Goal: Transaction & Acquisition: Purchase product/service

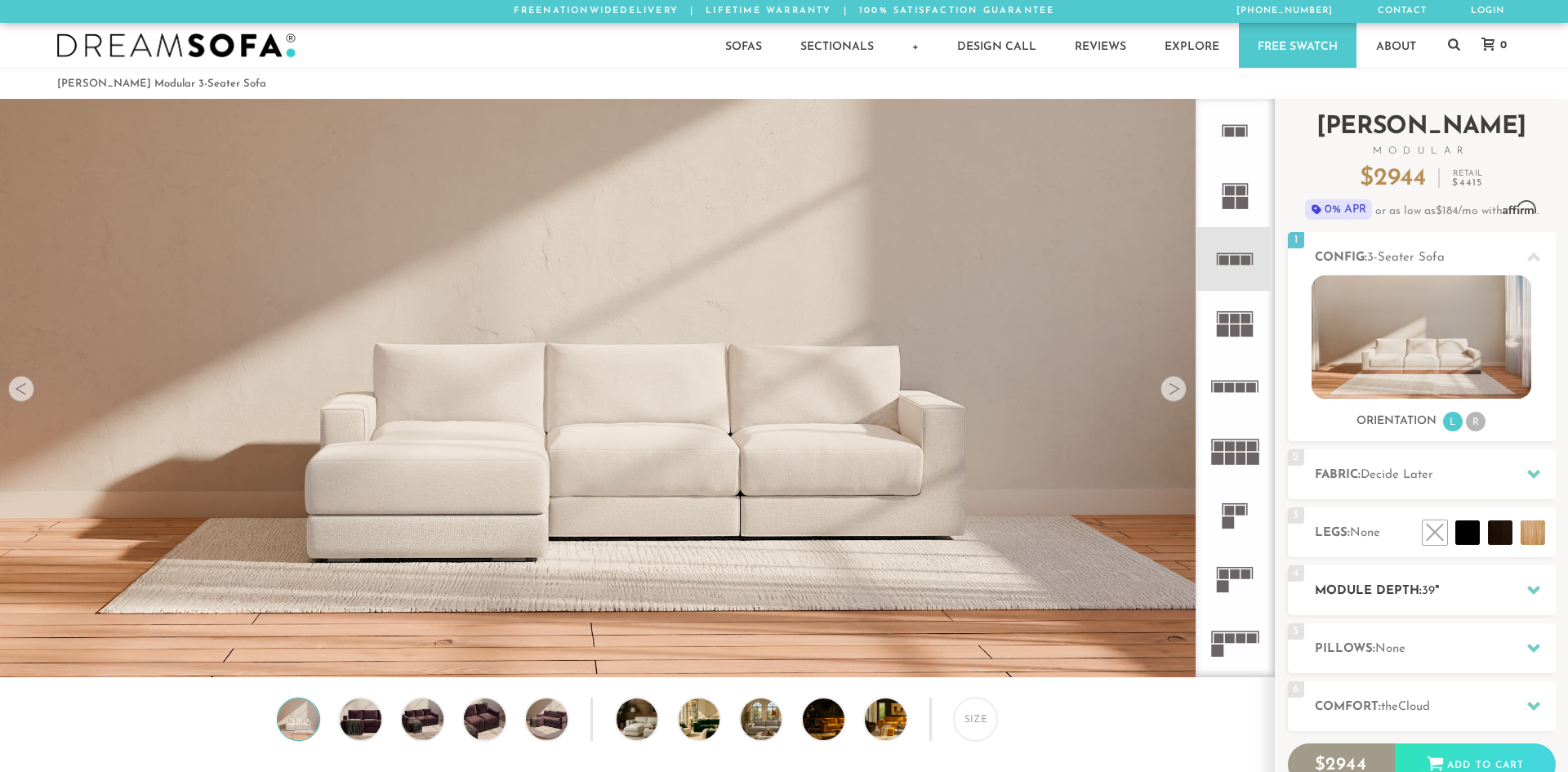
scroll to position [19160, 1568]
click at [1374, 593] on h2 "Module Depth: 39 "" at bounding box center [1435, 591] width 241 height 19
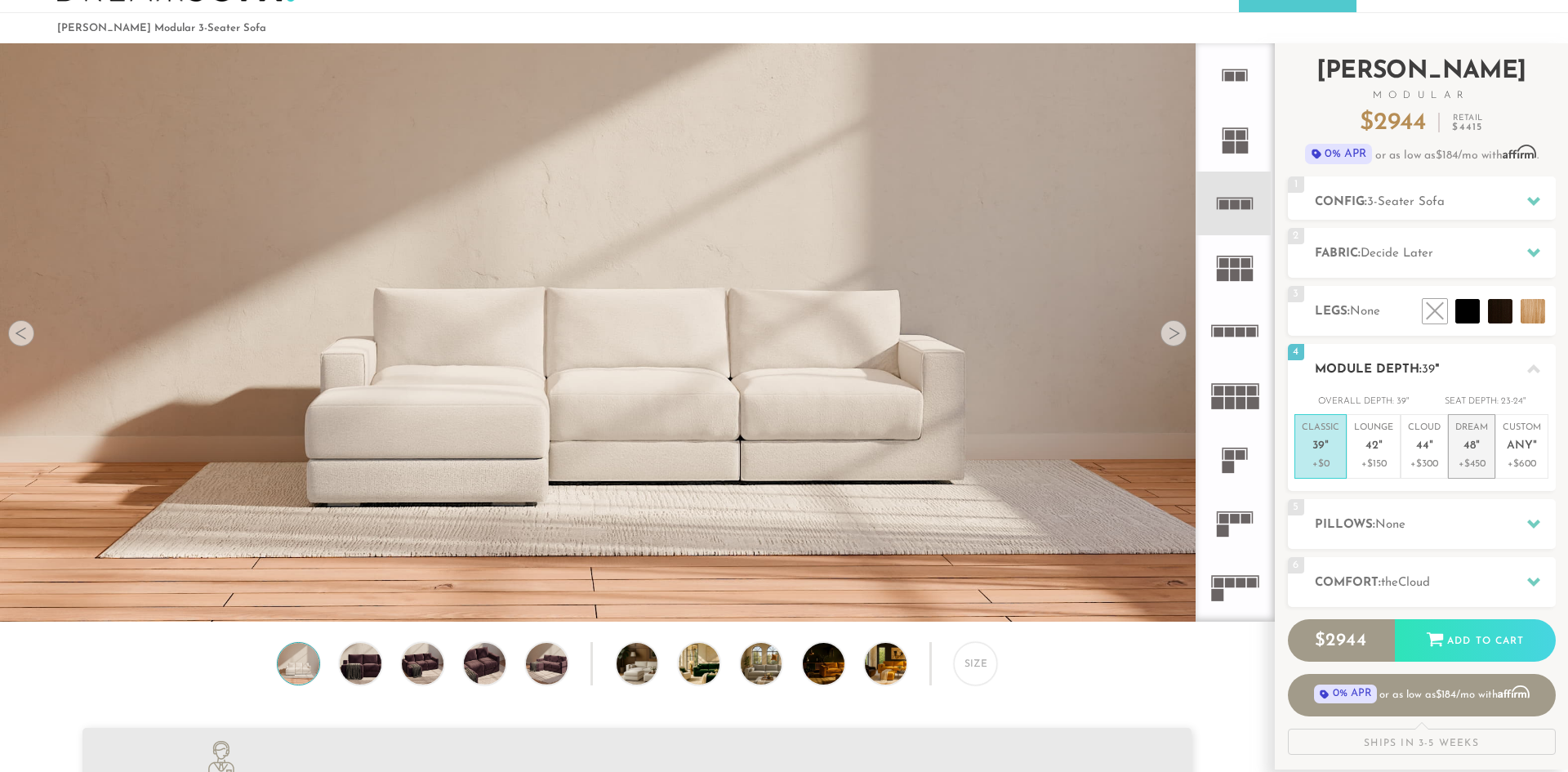
scroll to position [0, 0]
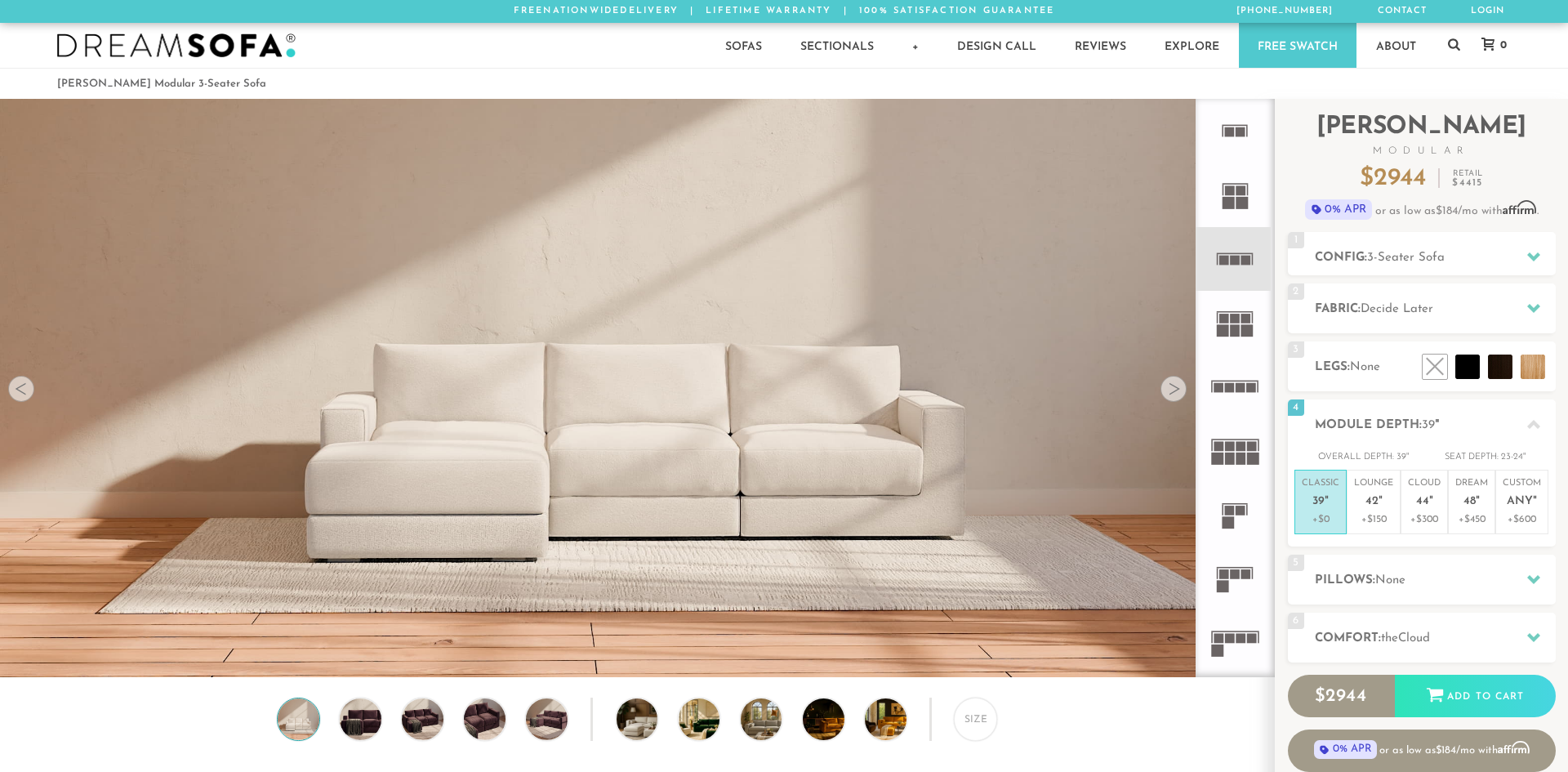
click at [1057, 721] on div "Size" at bounding box center [636, 723] width 1274 height 52
click at [1380, 264] on h2 "Config: 3-Seater Sofa" at bounding box center [1435, 258] width 241 height 19
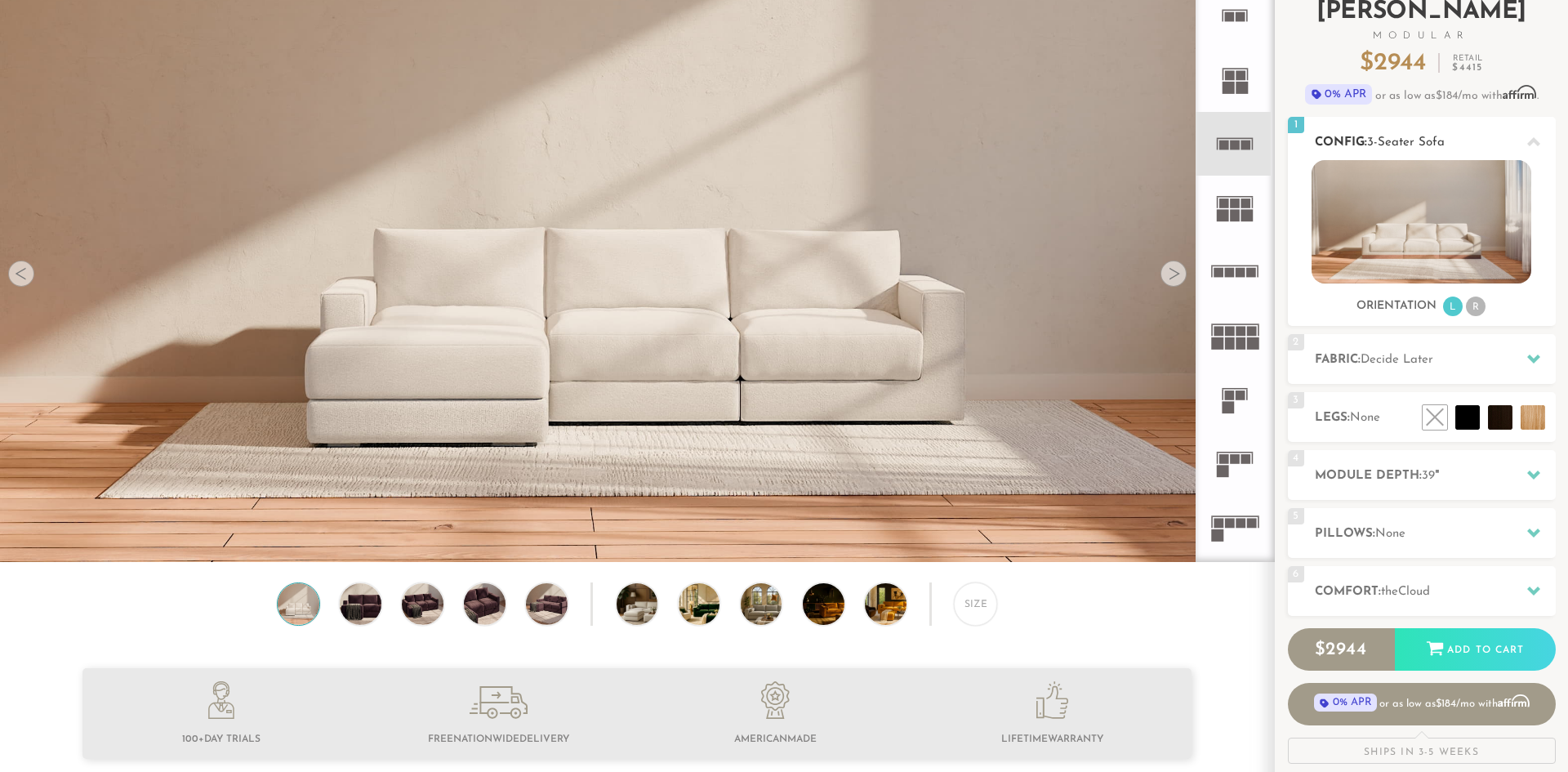
scroll to position [114, 0]
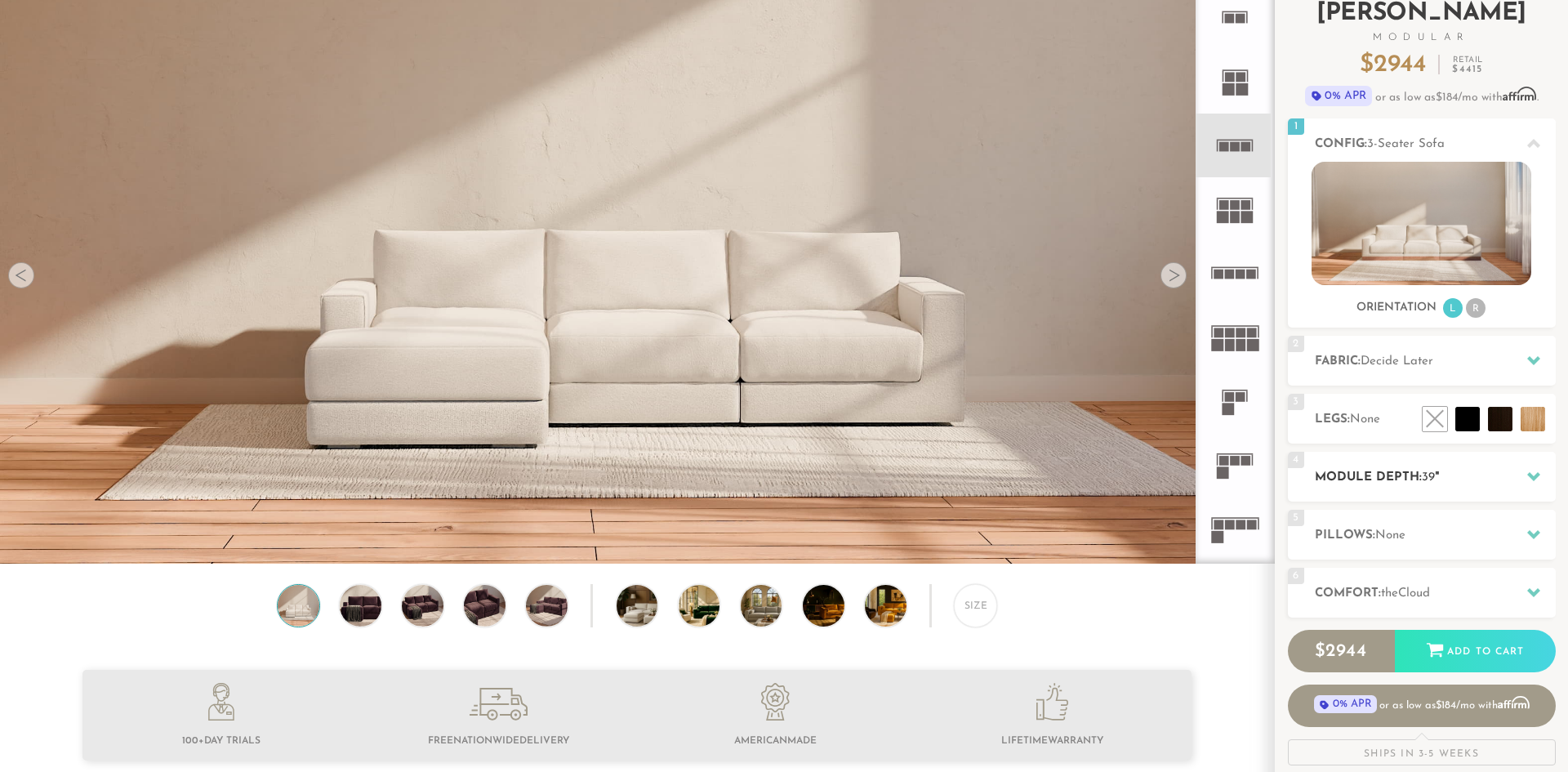
click at [1403, 480] on h2 "Module Depth: 39 "" at bounding box center [1435, 477] width 241 height 19
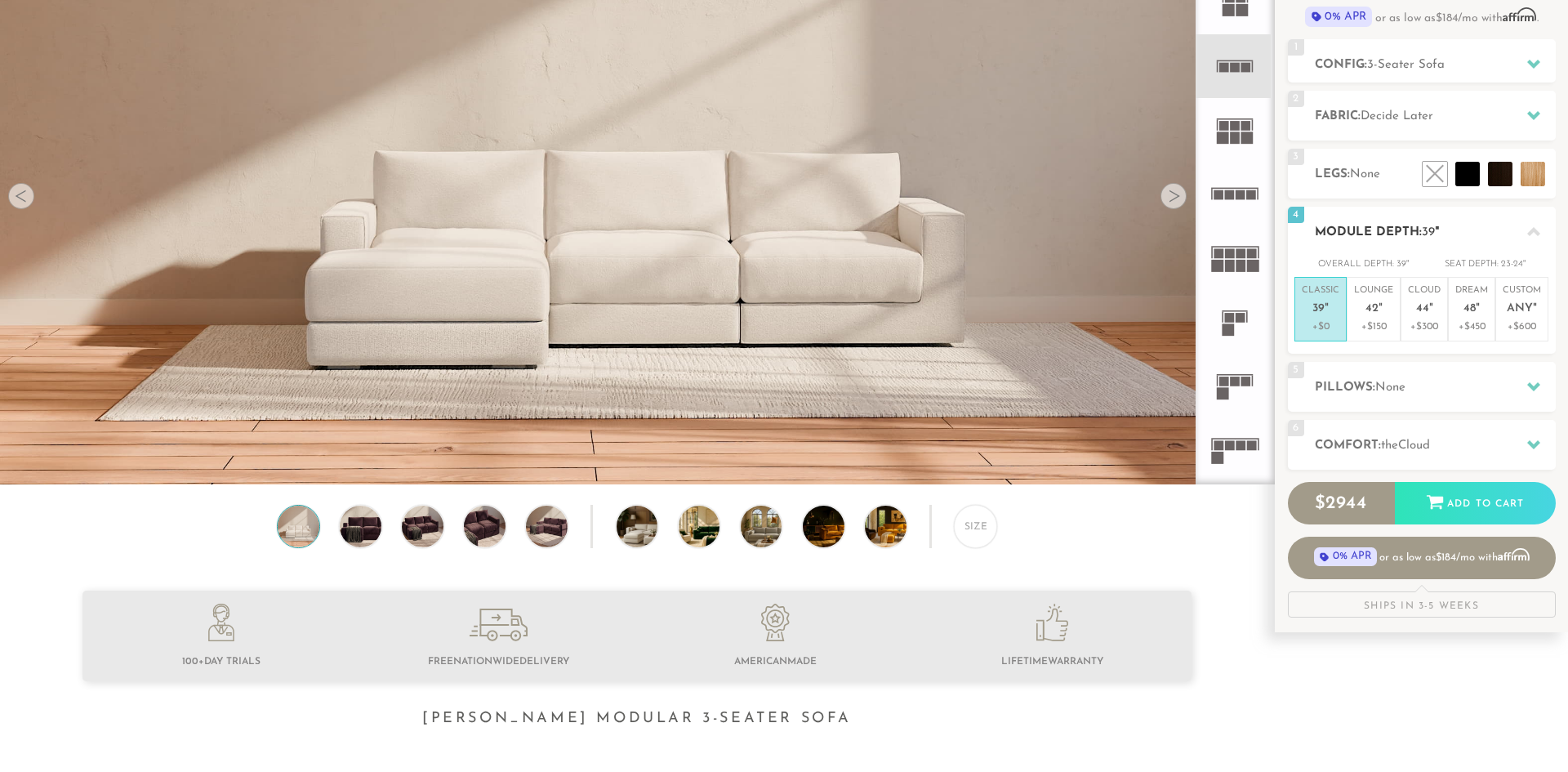
scroll to position [194, 0]
click at [1409, 456] on div "6 Comfort: the Cloud soft" at bounding box center [1421, 443] width 268 height 50
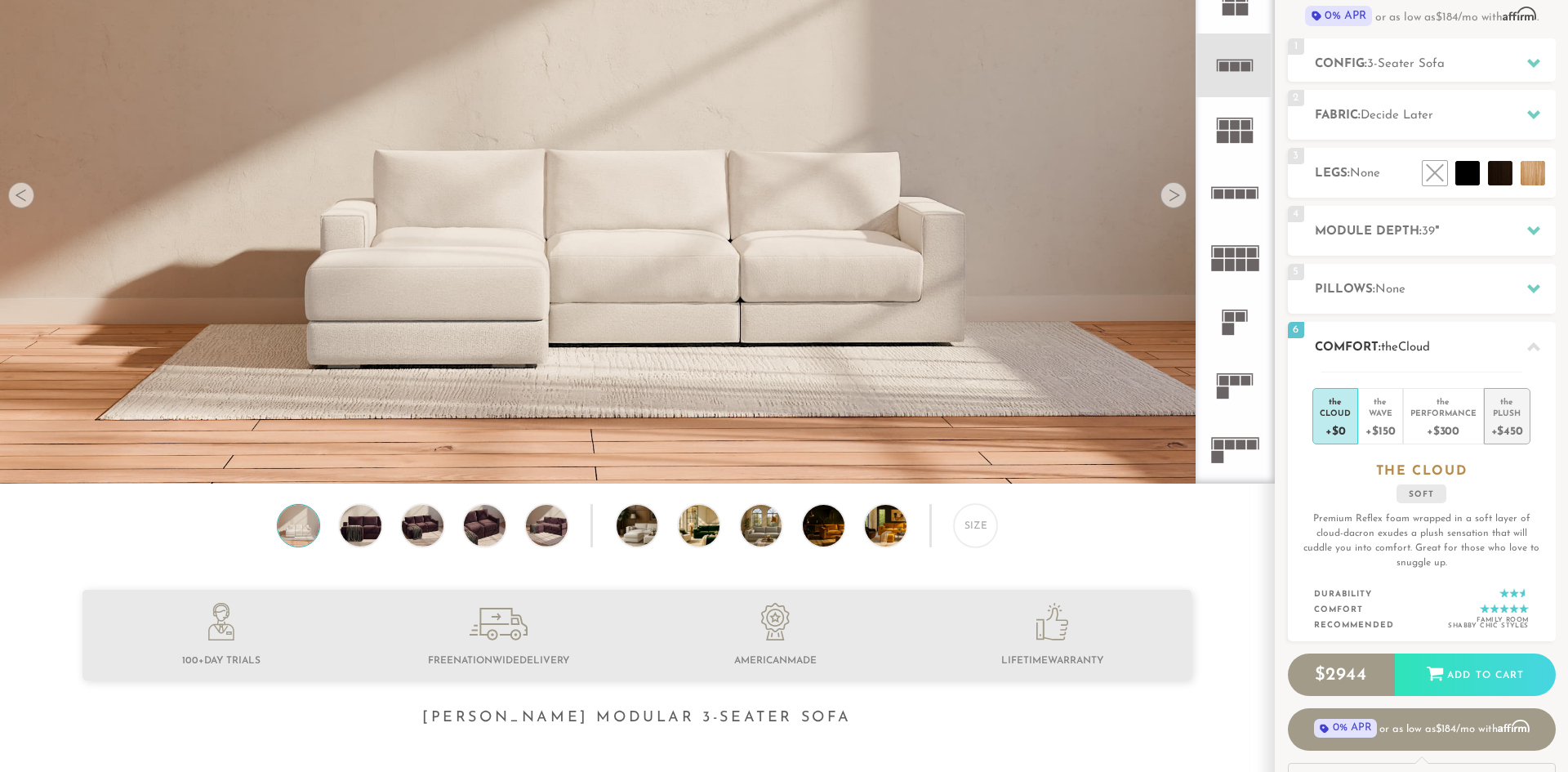
click at [1502, 428] on div "+$450" at bounding box center [1507, 430] width 32 height 24
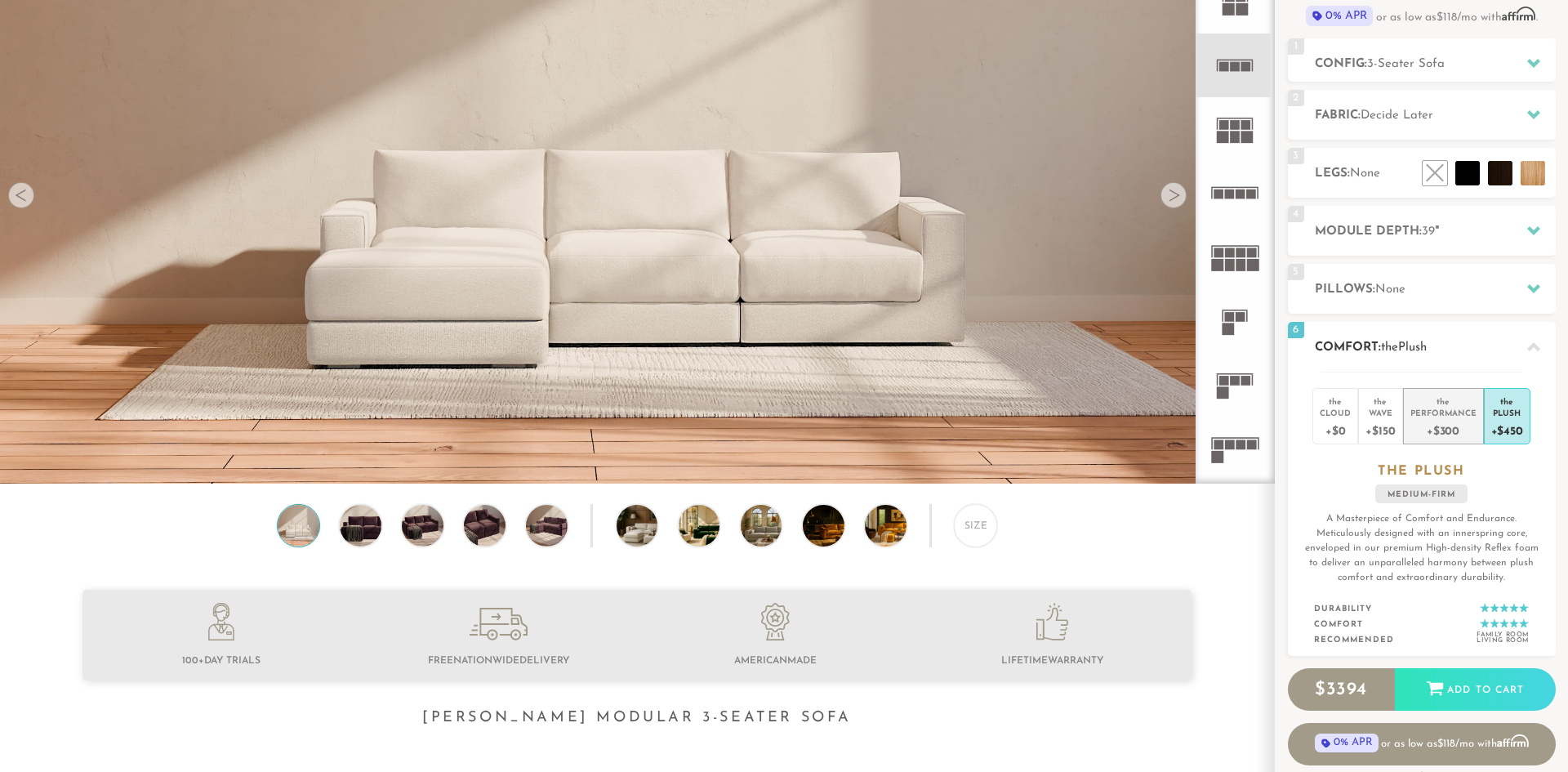
click at [1455, 430] on div "+$300" at bounding box center [1443, 430] width 66 height 24
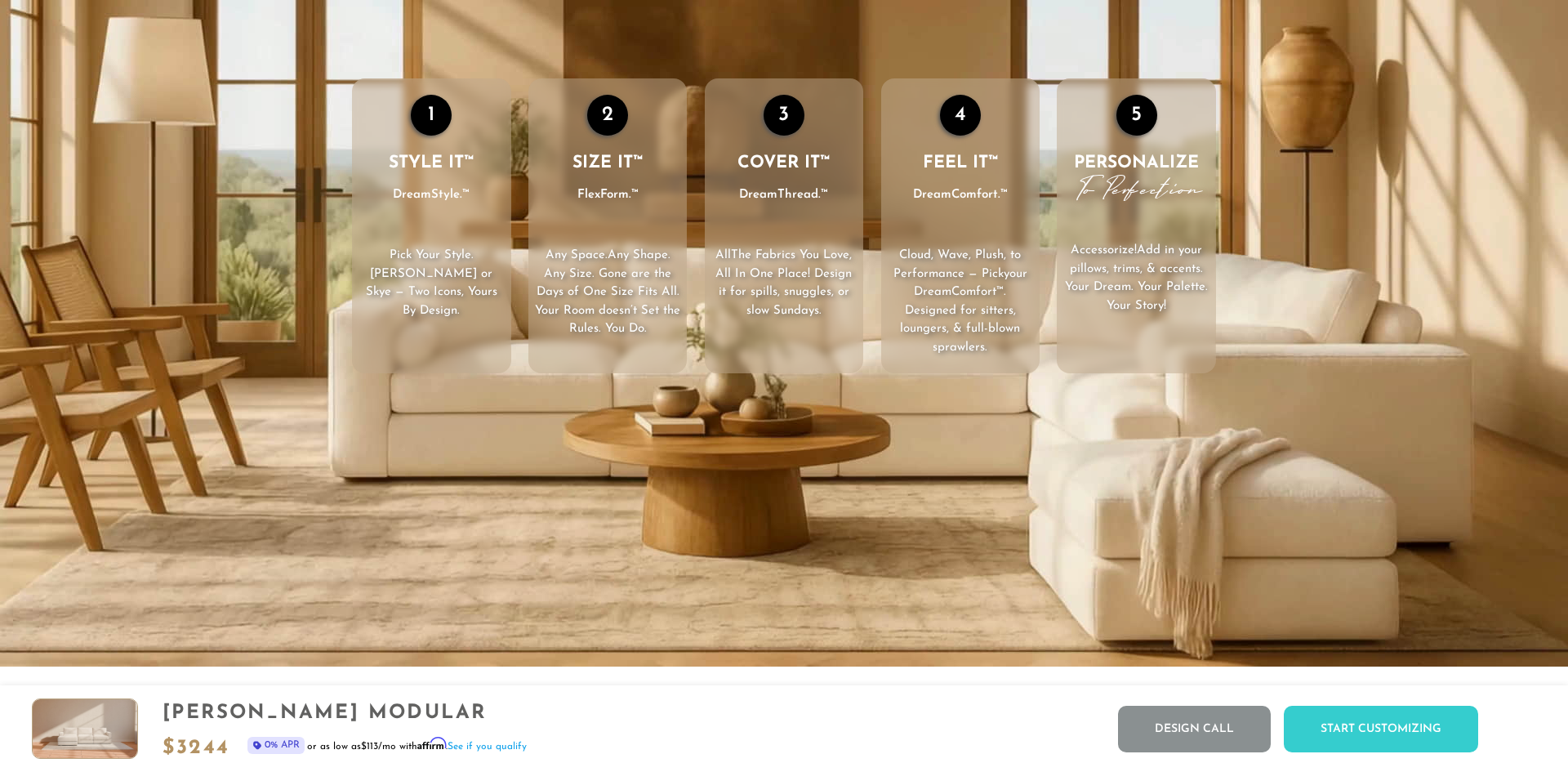
scroll to position [2855, 0]
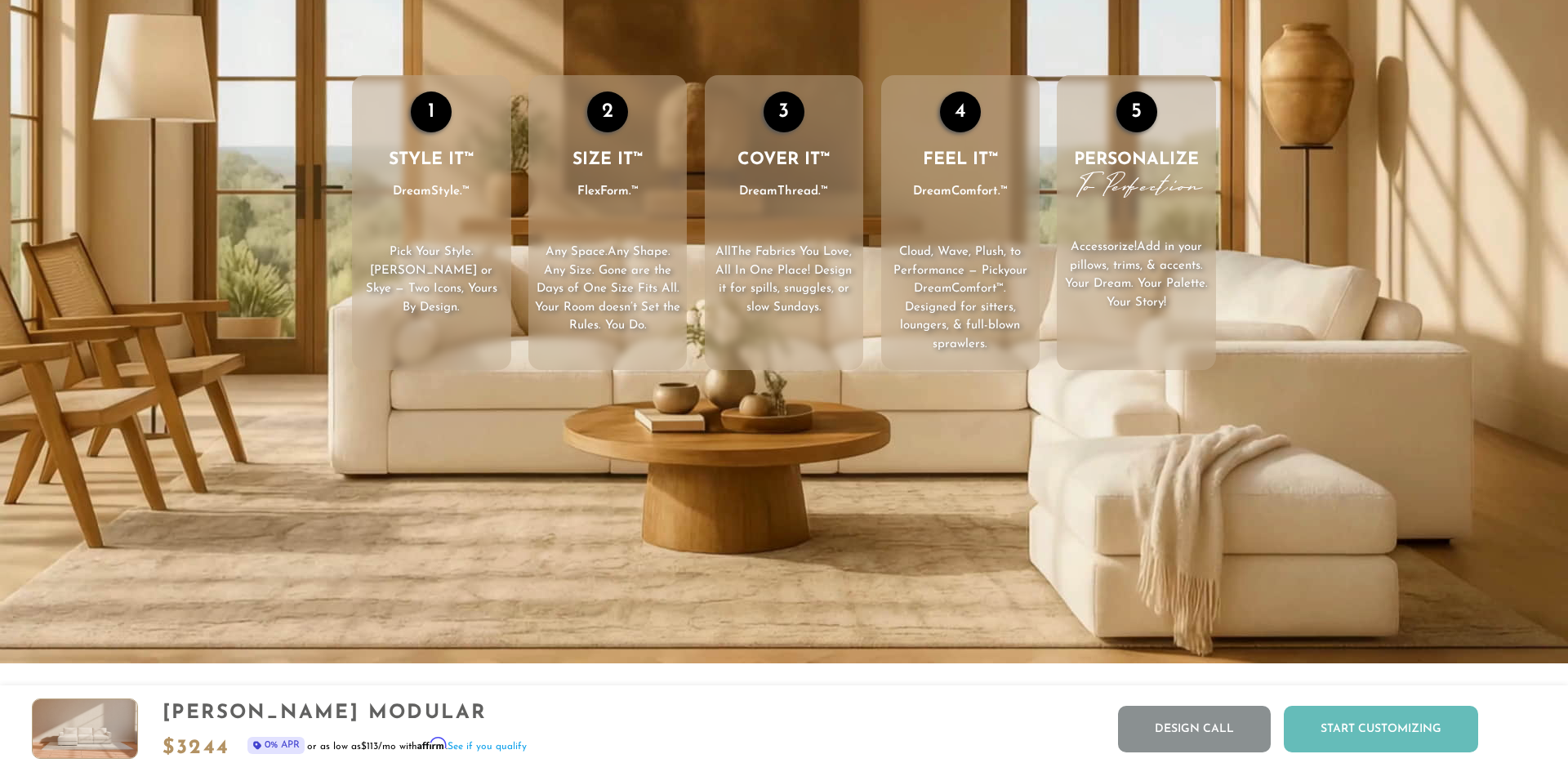
click at [1339, 727] on div "Start Customizing" at bounding box center [1380, 728] width 194 height 46
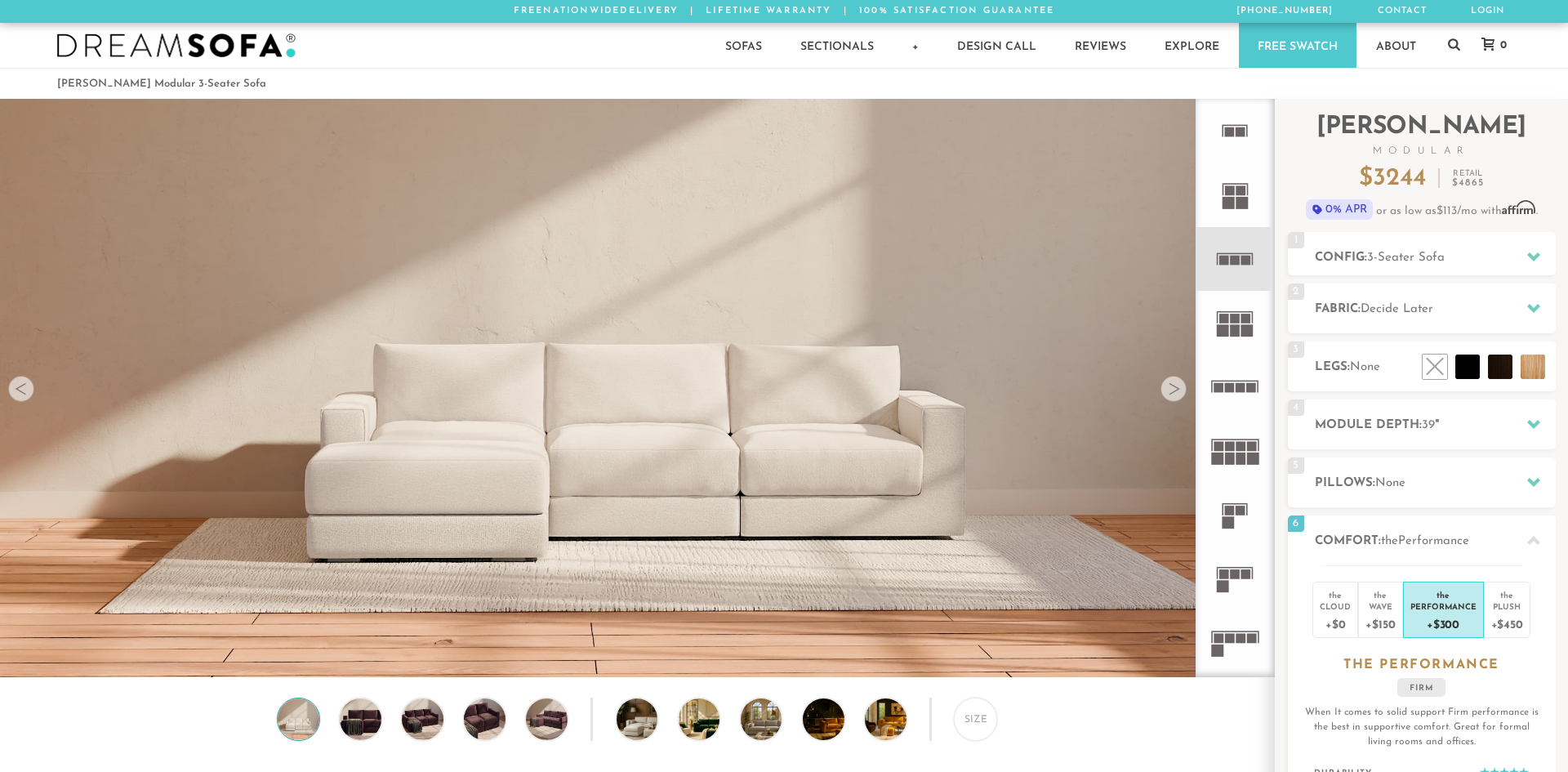
scroll to position [3, 0]
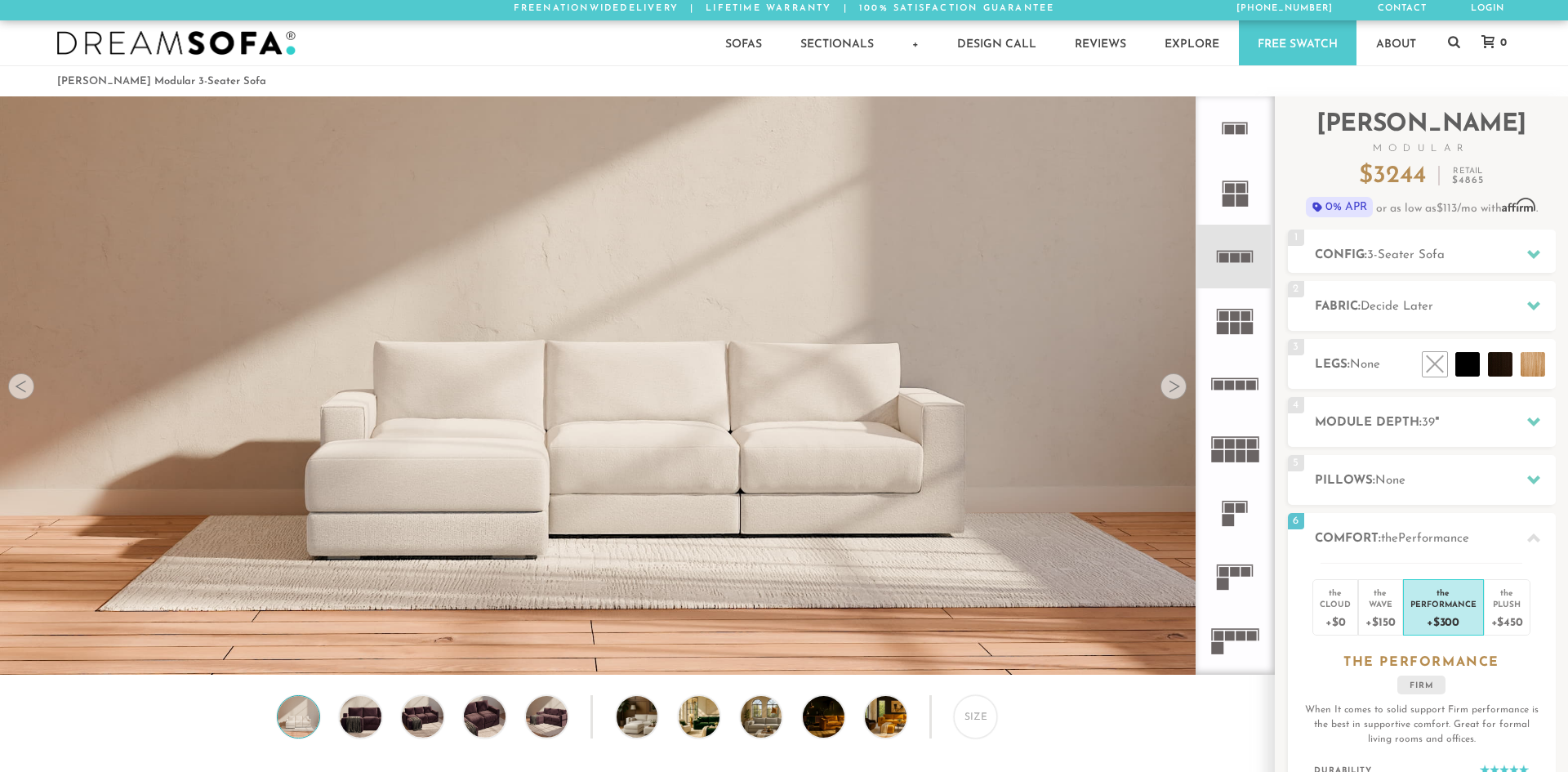
click at [1234, 637] on rect at bounding box center [1229, 635] width 10 height 10
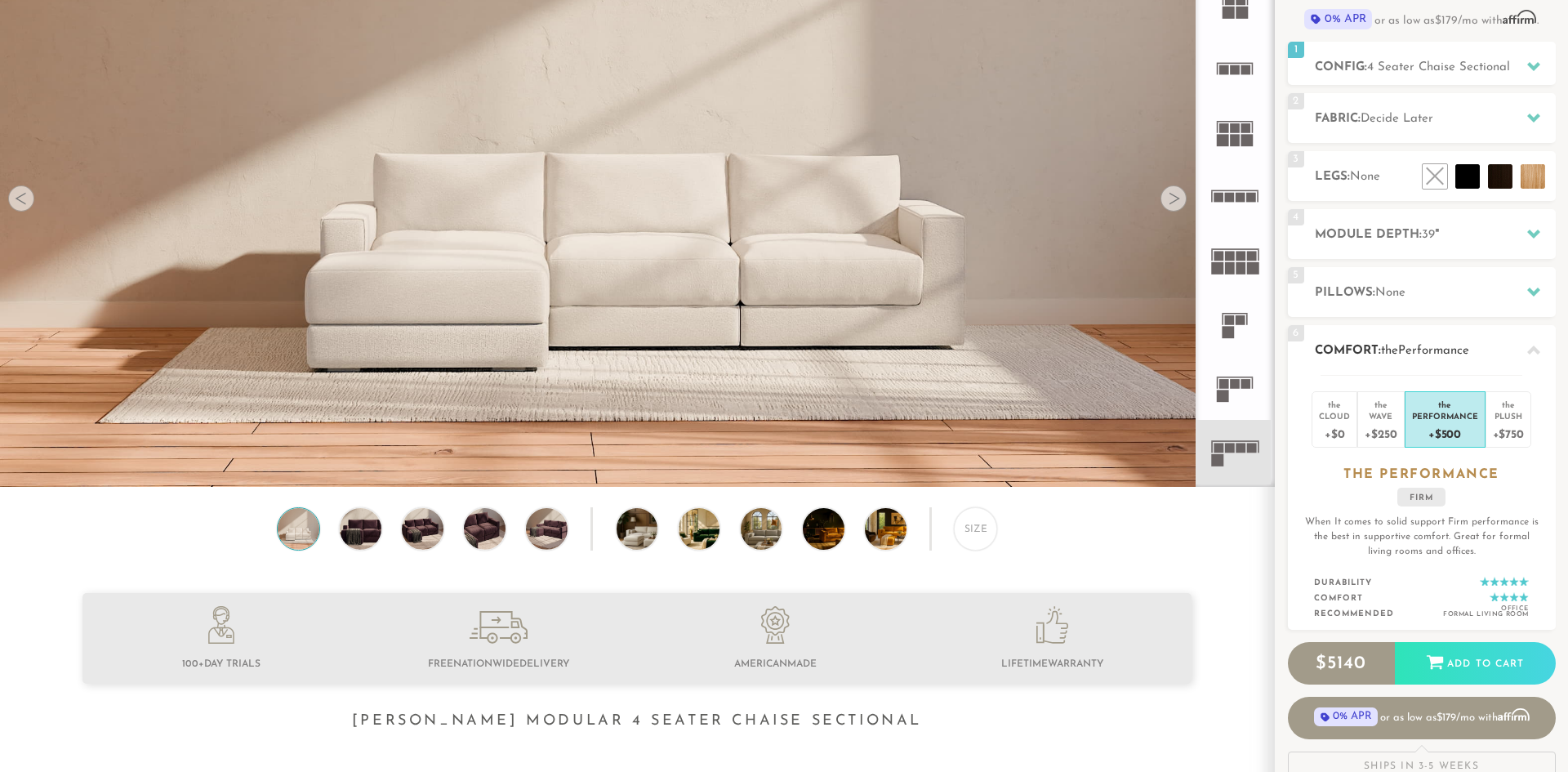
scroll to position [205, 0]
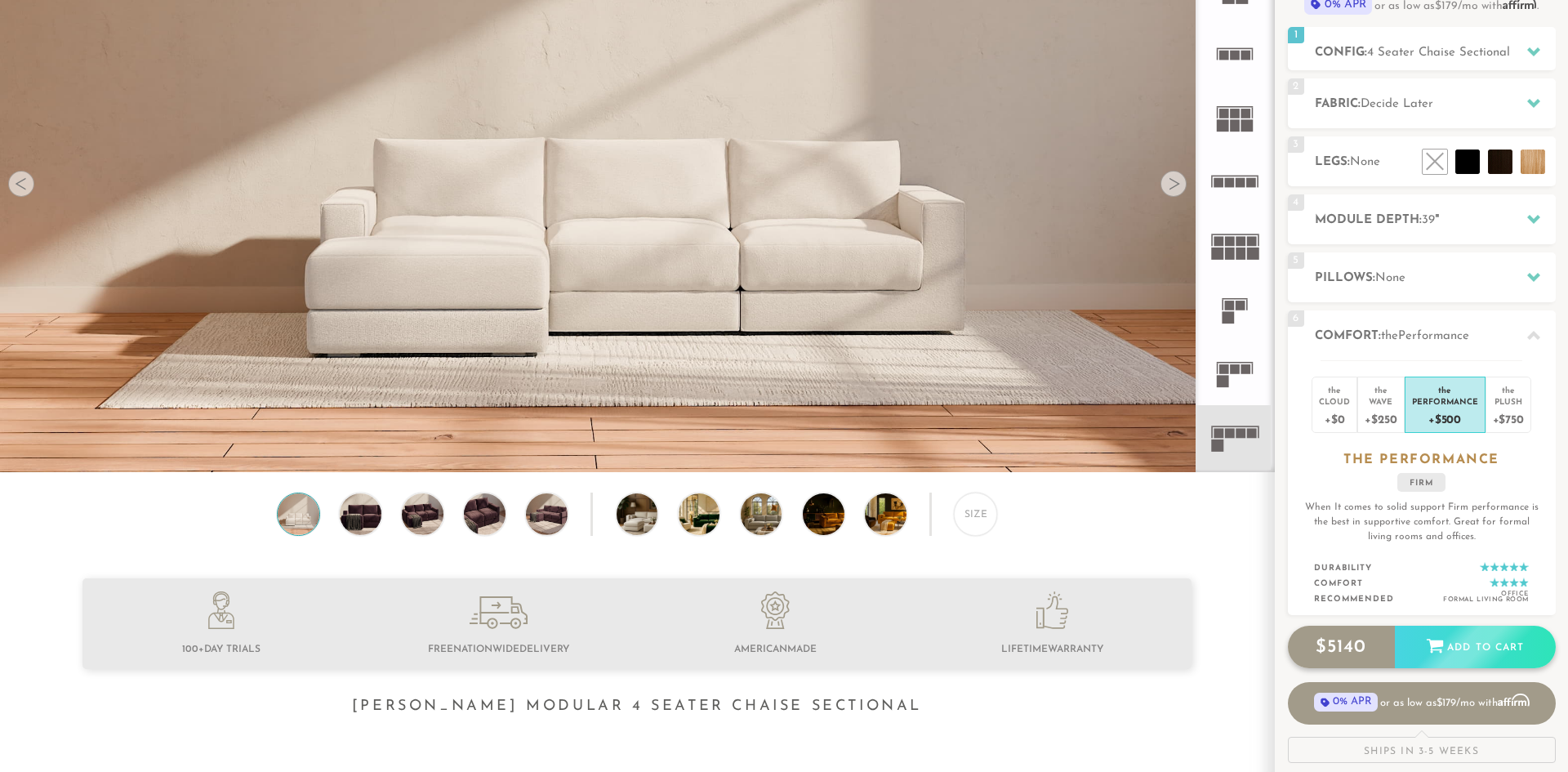
click at [1458, 654] on div "Add to Cart" at bounding box center [1475, 647] width 161 height 44
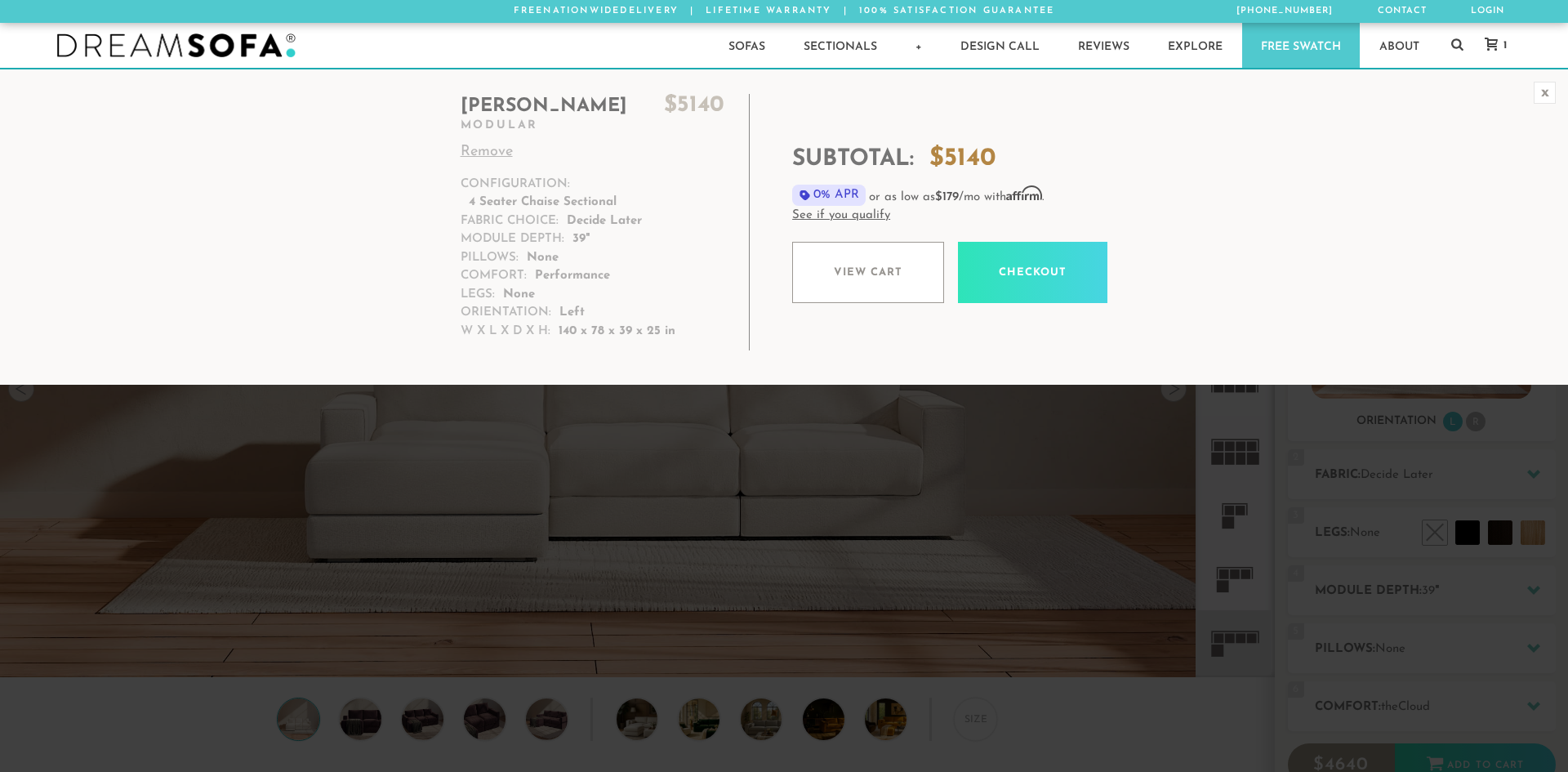
click at [1491, 37] on icon at bounding box center [1492, 44] width 13 height 13
click at [1491, 39] on icon at bounding box center [1492, 44] width 13 height 13
click at [485, 151] on link "Remove" at bounding box center [593, 152] width 265 height 22
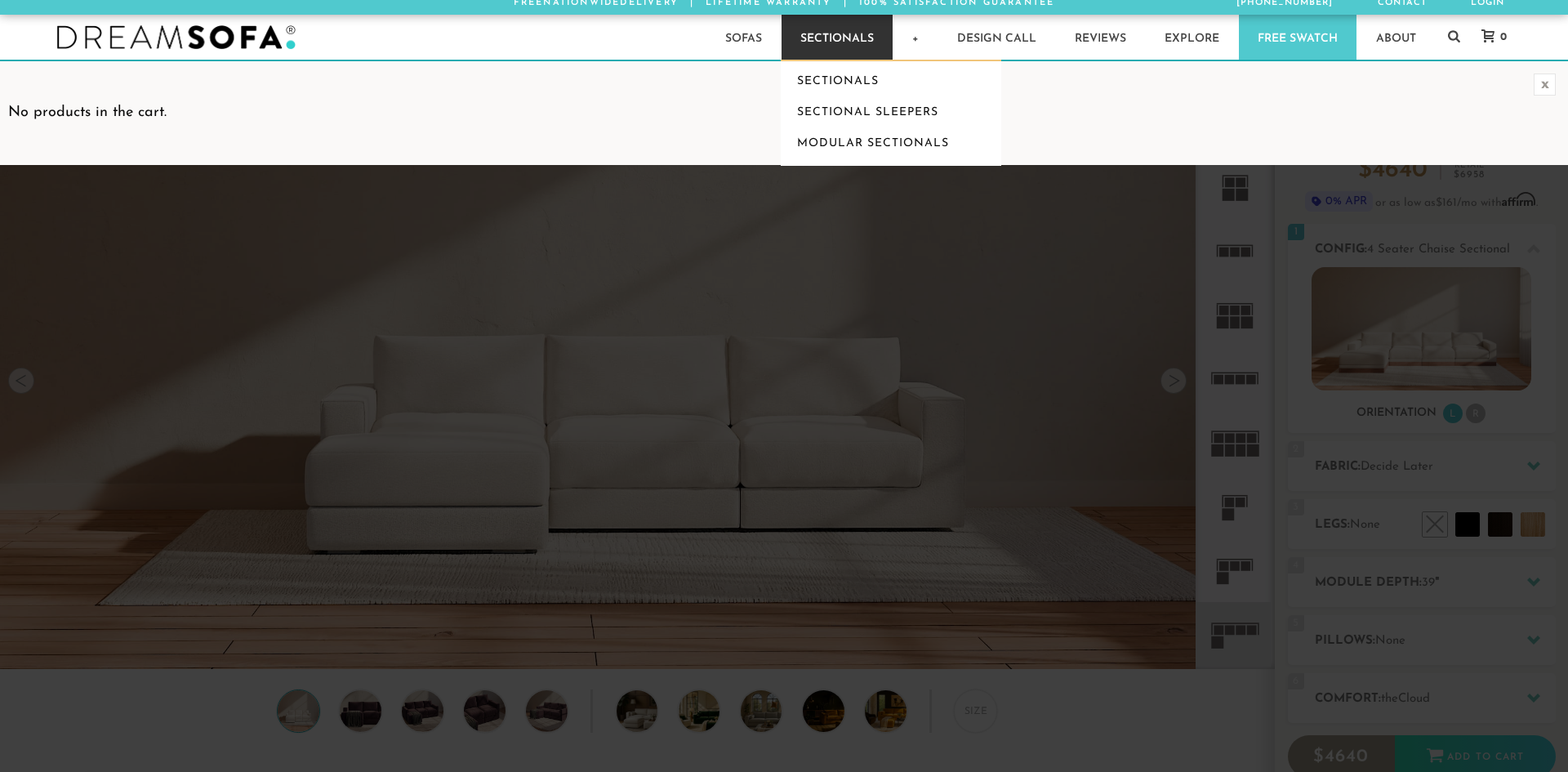
scroll to position [15, 0]
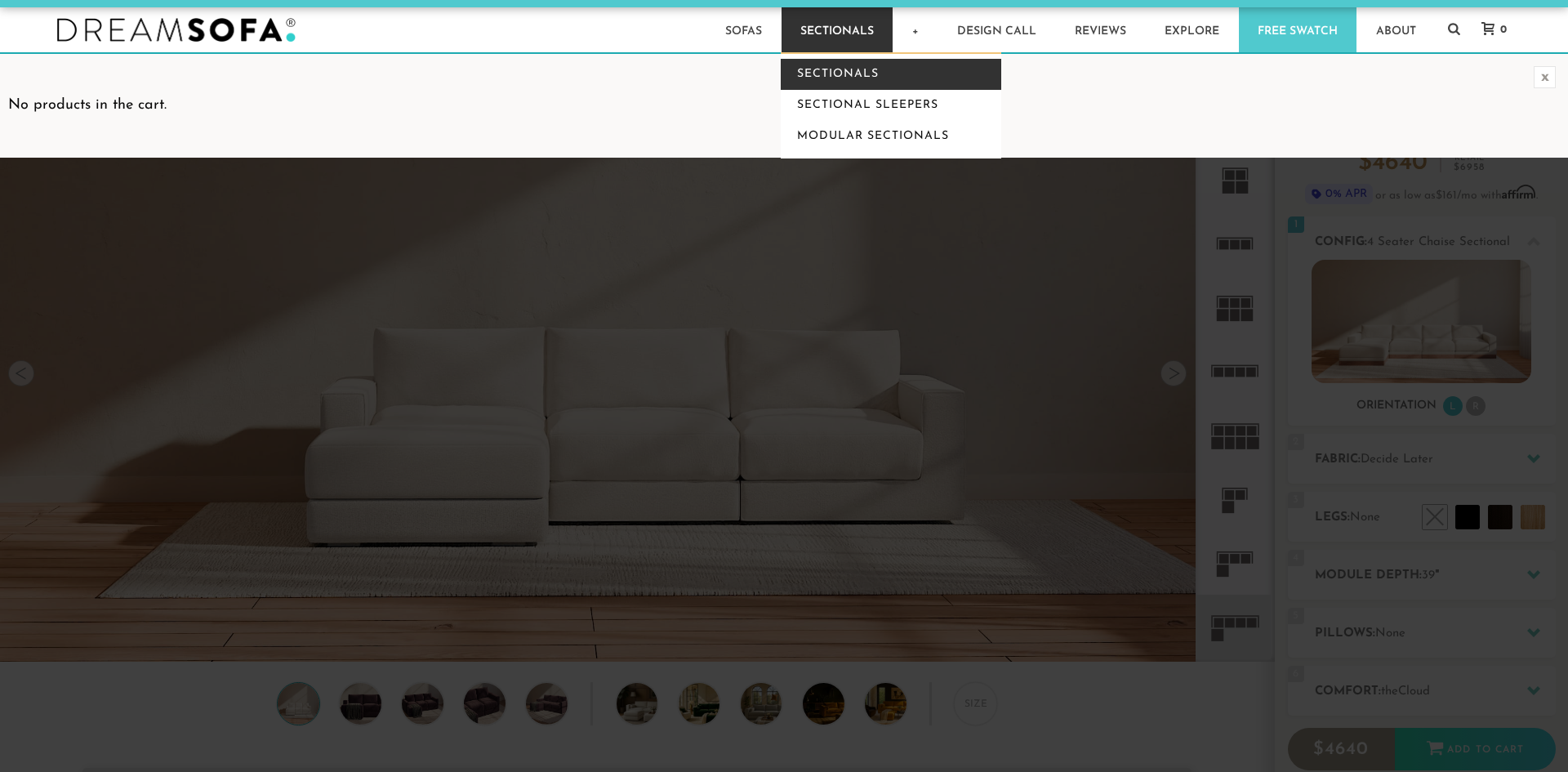
click at [836, 71] on link "Sectionals" at bounding box center [891, 75] width 220 height 31
